Goal: Task Accomplishment & Management: Complete application form

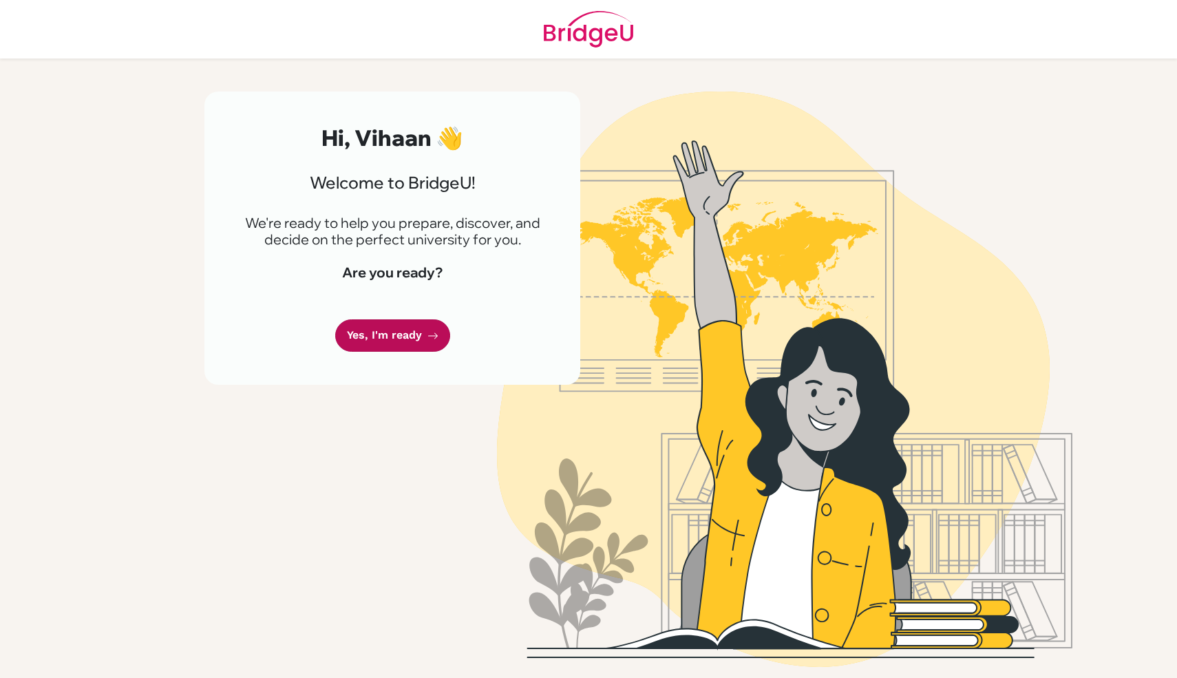
click at [383, 345] on link "Yes, I'm ready" at bounding box center [392, 335] width 115 height 32
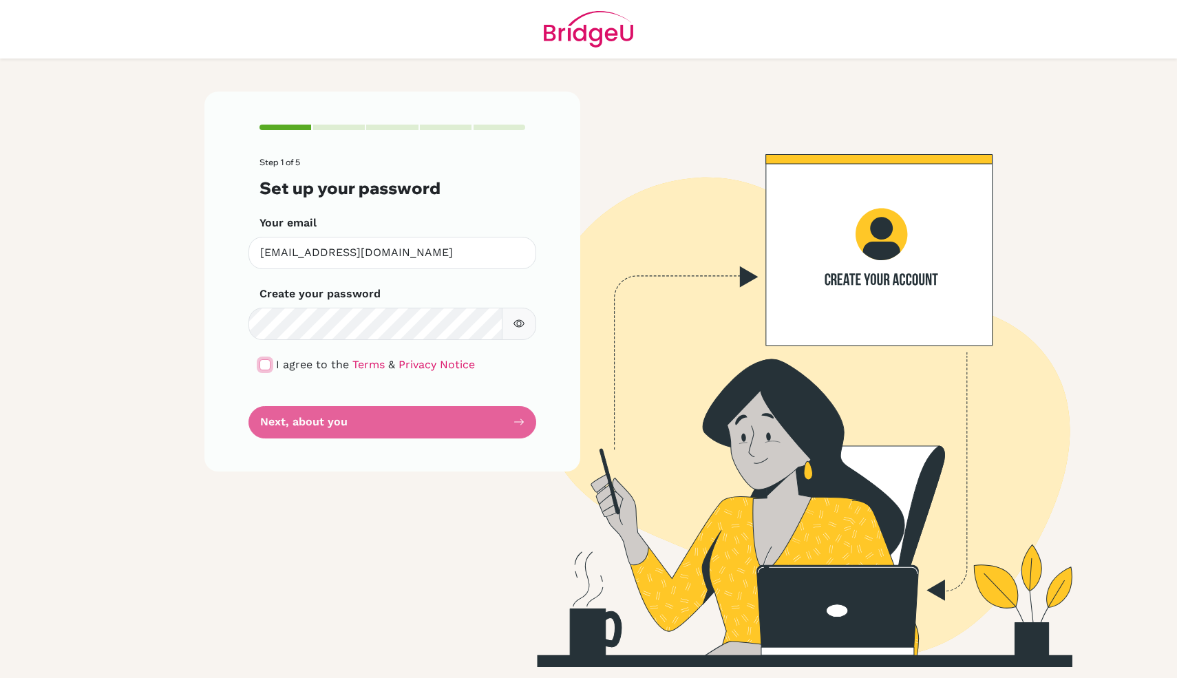
click at [264, 364] on input "checkbox" at bounding box center [265, 364] width 11 height 11
checkbox input "true"
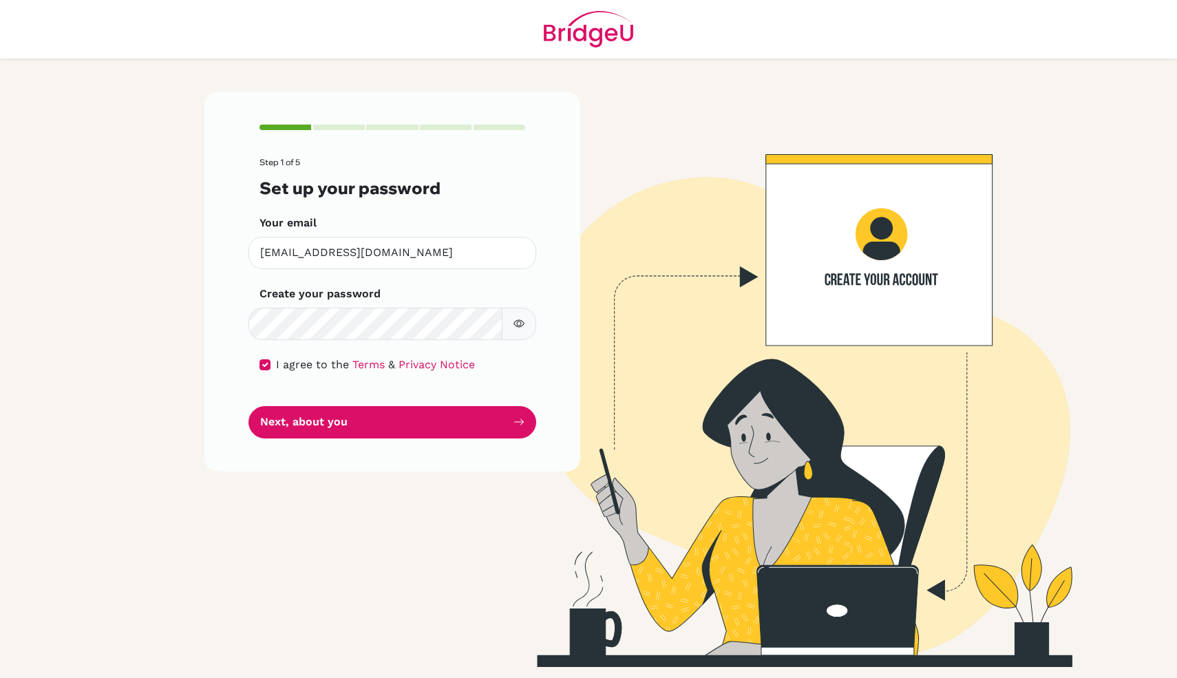
click at [277, 405] on form "Step 1 of 5 Set up your password Your email [EMAIL_ADDRESS][DOMAIN_NAME] Invali…" at bounding box center [393, 298] width 266 height 280
click at [279, 428] on button "Next, about you" at bounding box center [393, 422] width 288 height 32
